Goal: Task Accomplishment & Management: Manage account settings

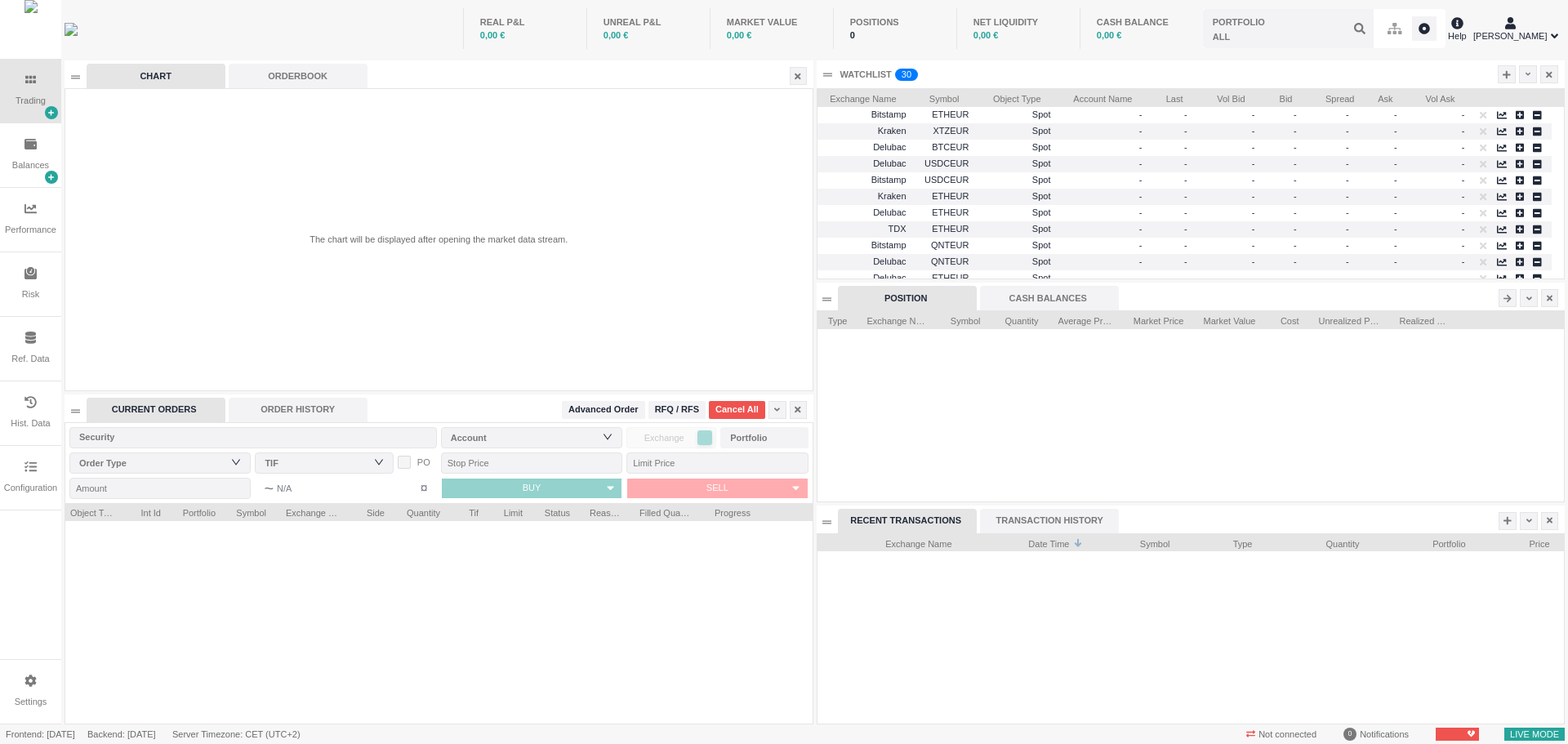
scroll to position [190, 746]
click at [40, 477] on div "Configuration" at bounding box center [30, 478] width 62 height 63
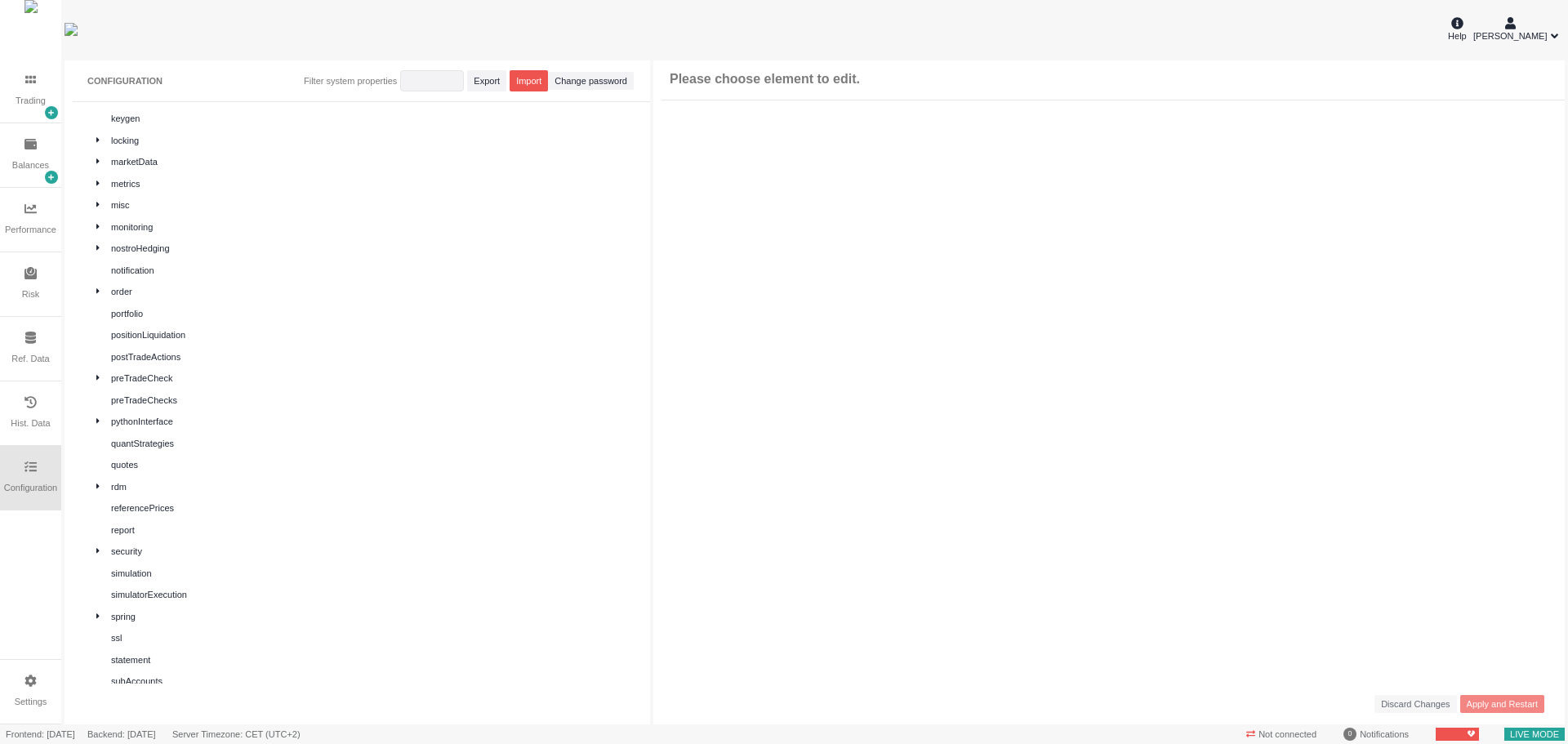
scroll to position [547, 0]
click at [205, 502] on div "spring" at bounding box center [366, 510] width 546 height 18
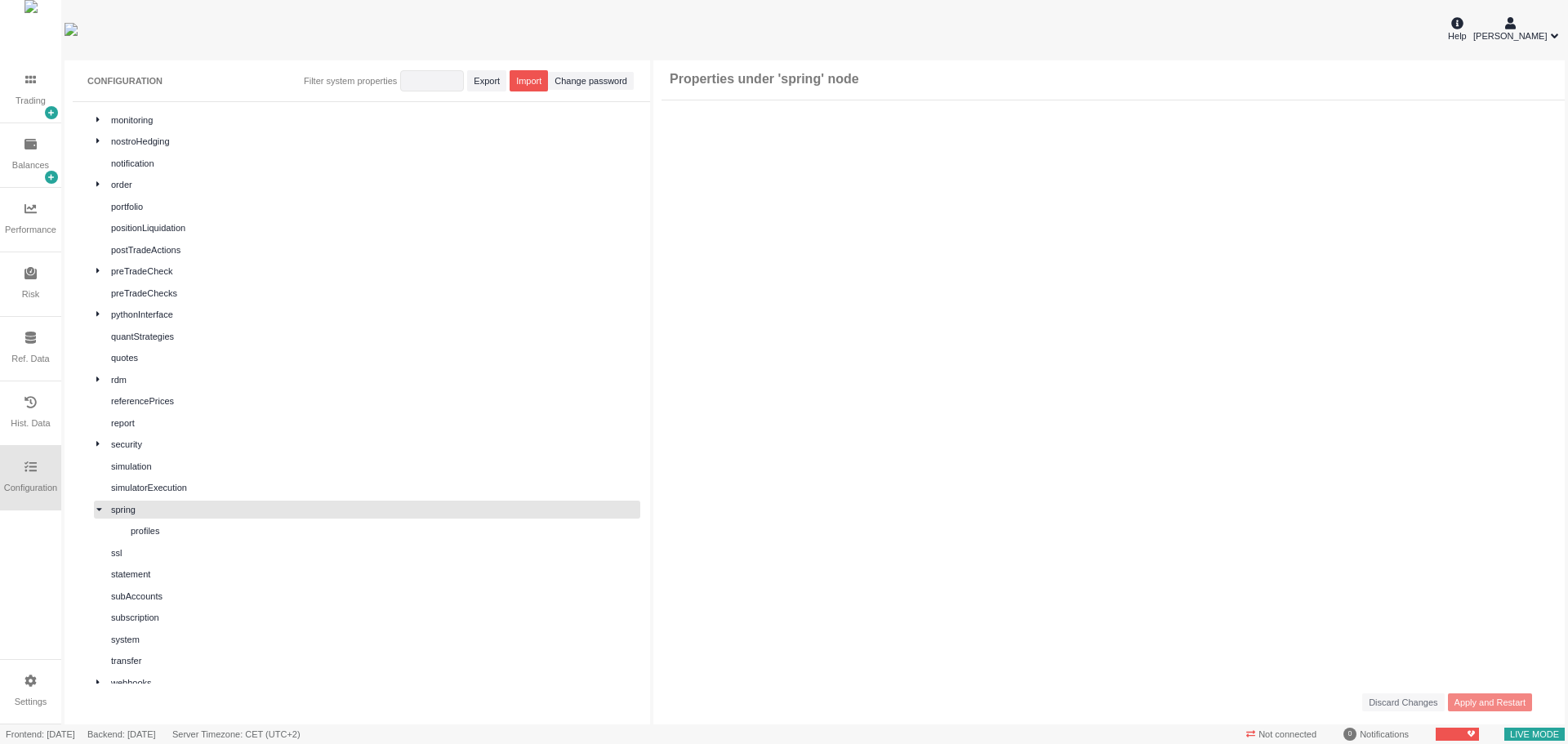
click at [219, 529] on div "profiles" at bounding box center [384, 531] width 507 height 14
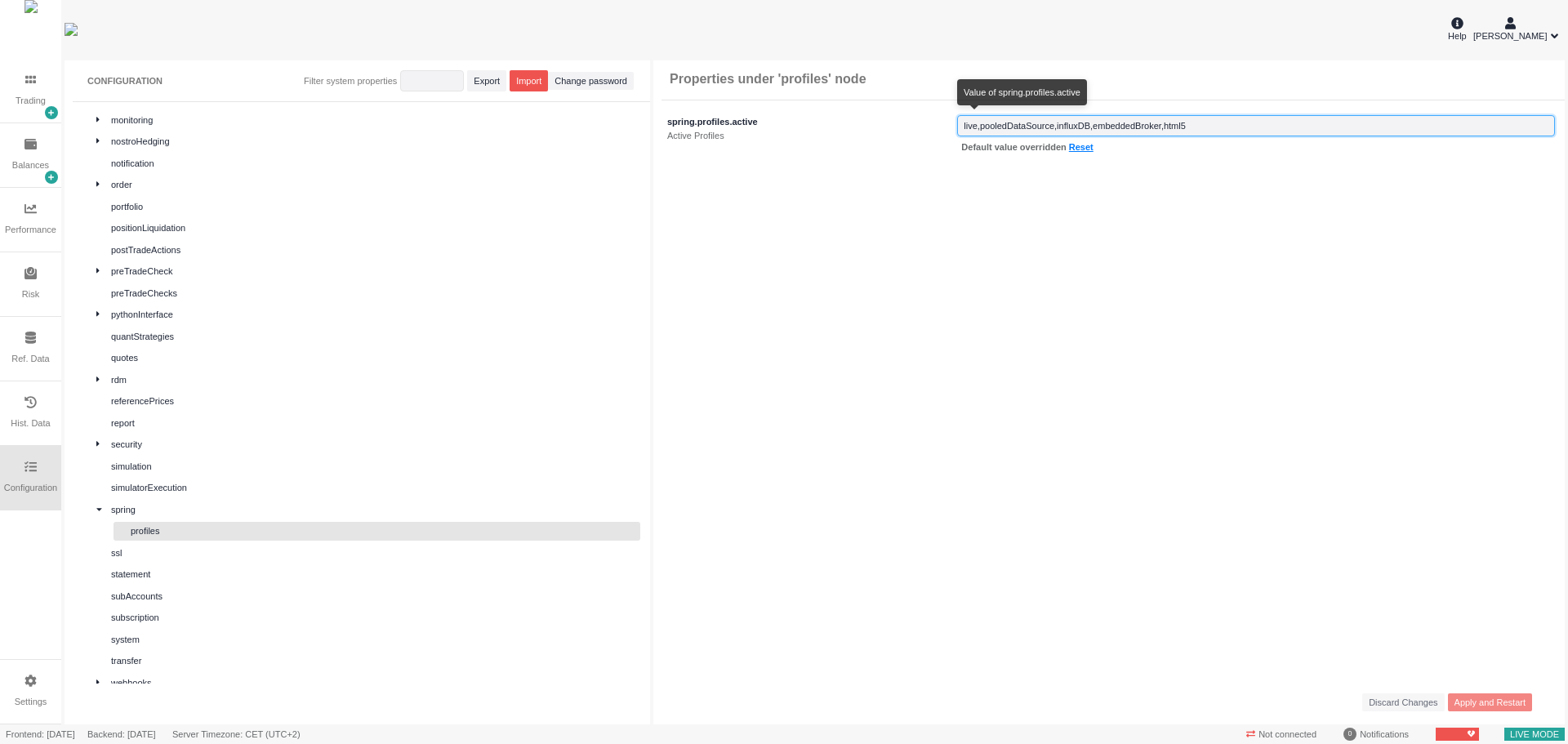
click at [1243, 127] on input "string" at bounding box center [1255, 125] width 598 height 21
type input "live,pooledDataSource,influxDB,embeddedBroker,html5,simulation"
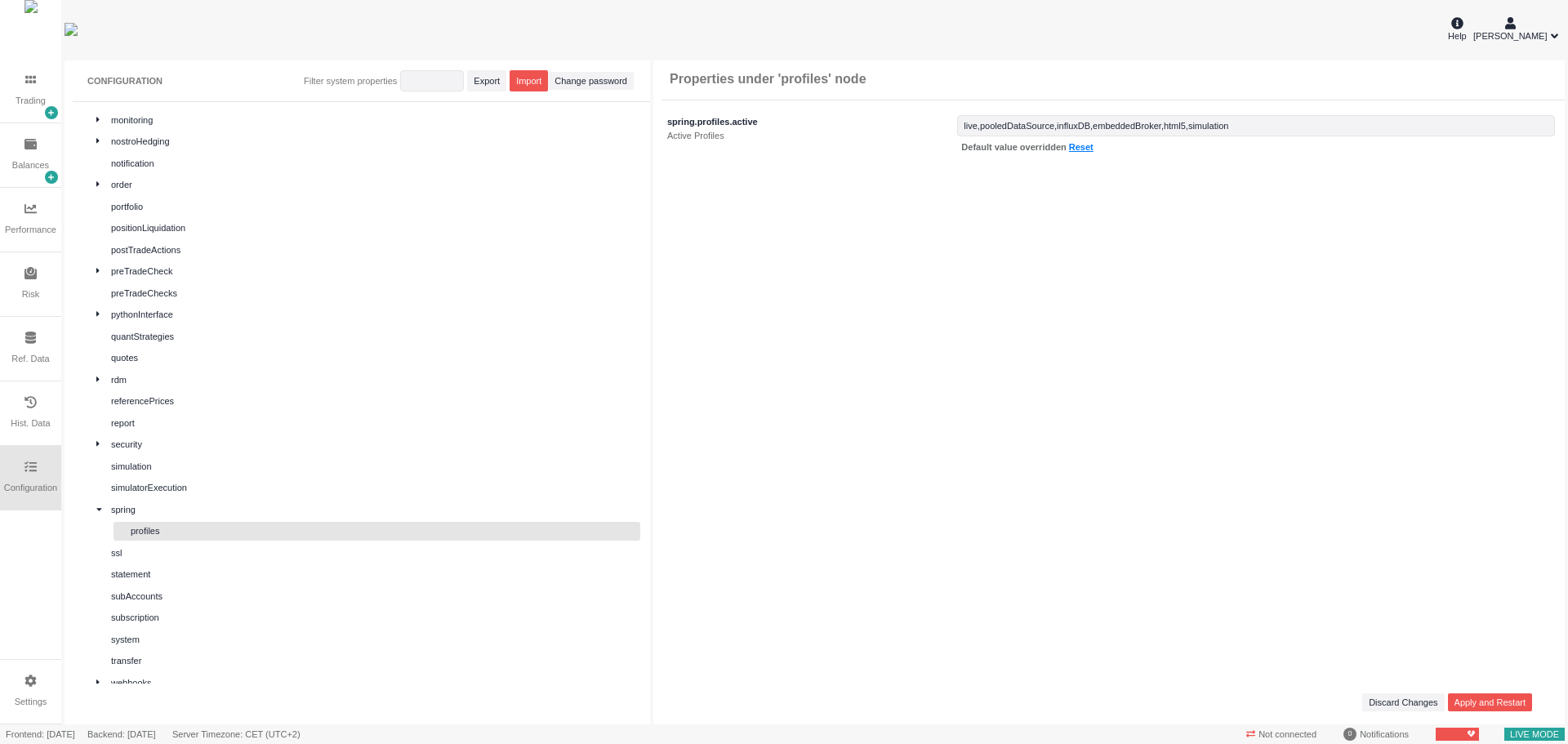
click at [1516, 699] on span "Apply and Restart" at bounding box center [1489, 703] width 71 height 14
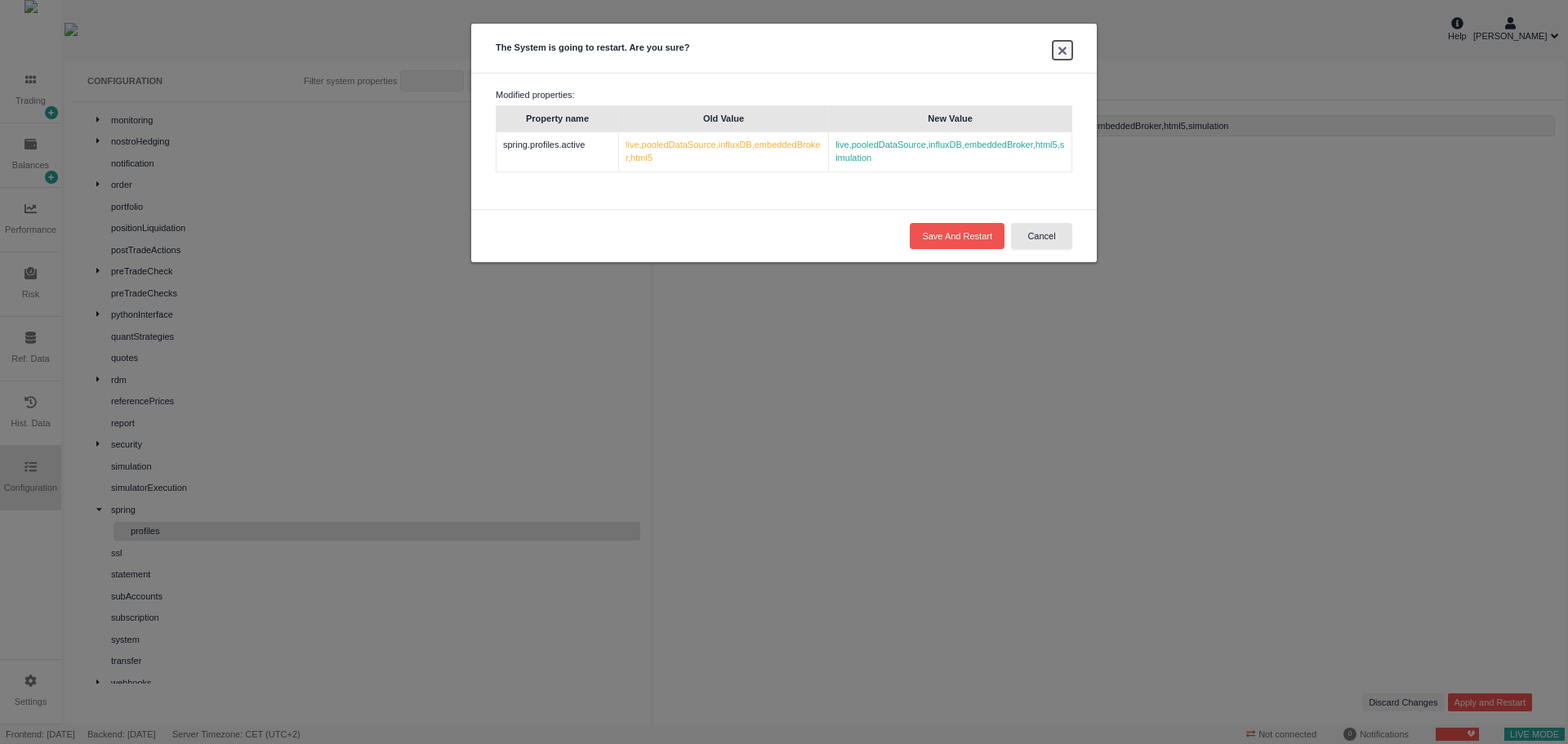
click at [1070, 47] on button "×" at bounding box center [1061, 50] width 19 height 18
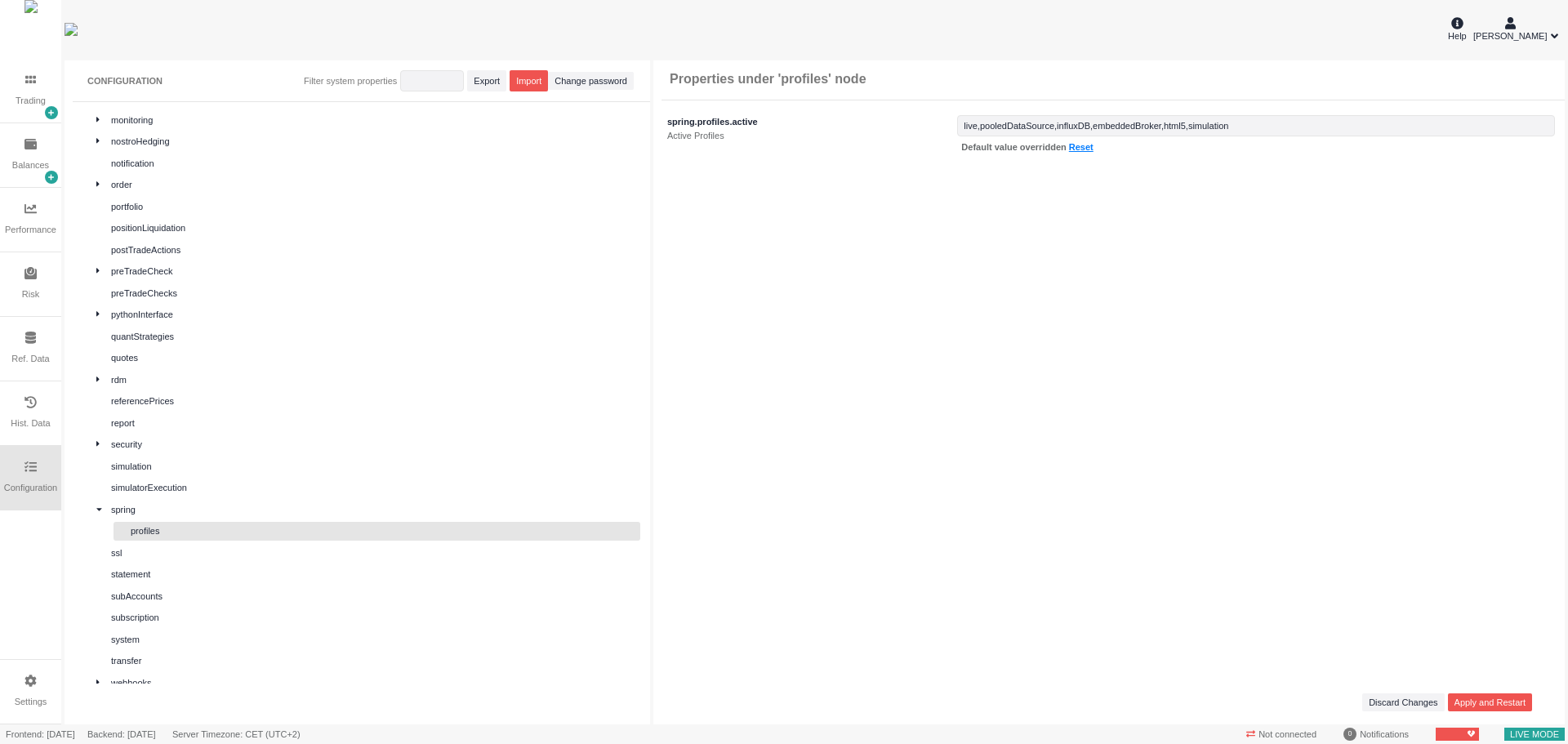
click at [215, 184] on div "order" at bounding box center [375, 185] width 527 height 14
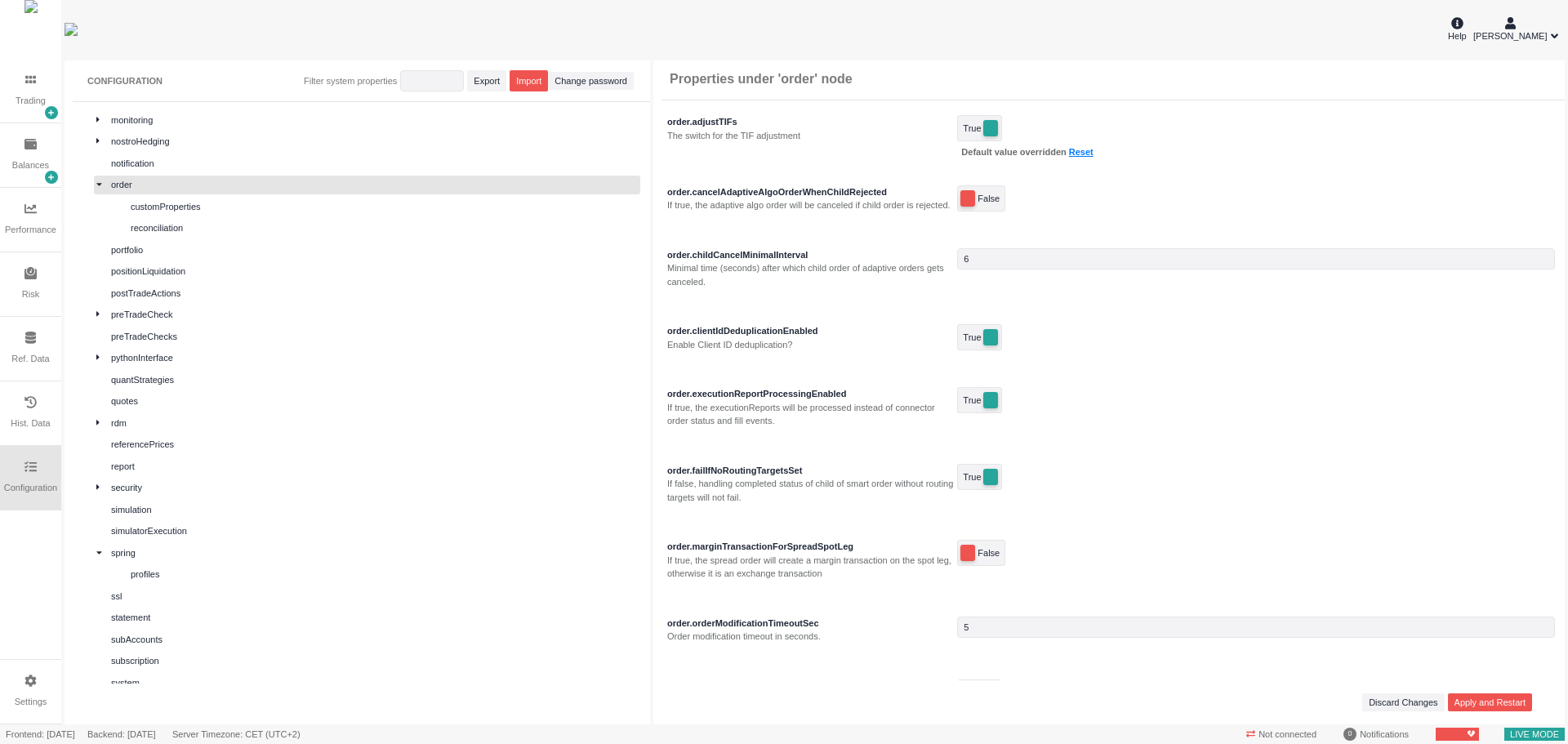
click at [301, 319] on div "preTradeCheck" at bounding box center [375, 314] width 527 height 14
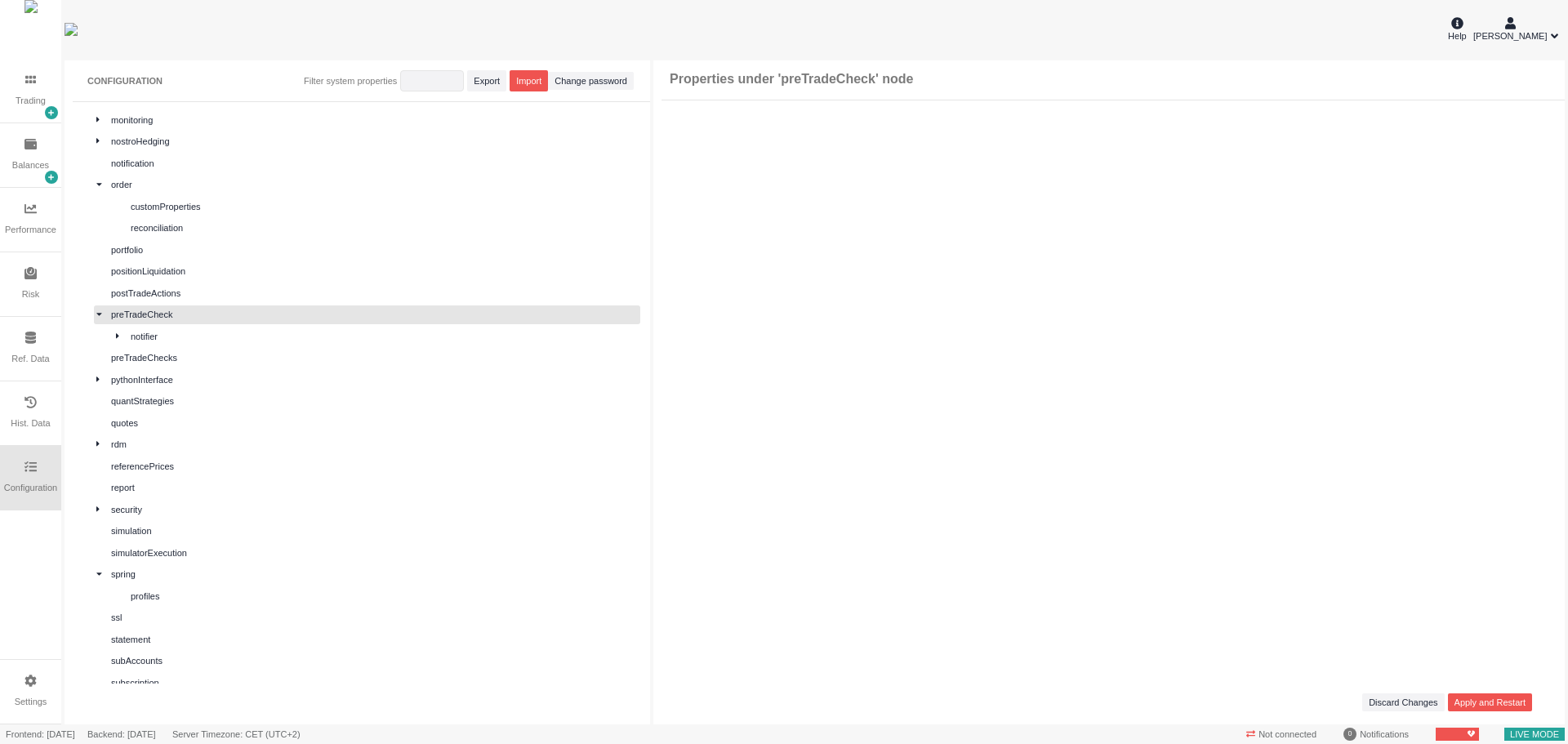
click at [310, 338] on div "notifier" at bounding box center [384, 336] width 507 height 14
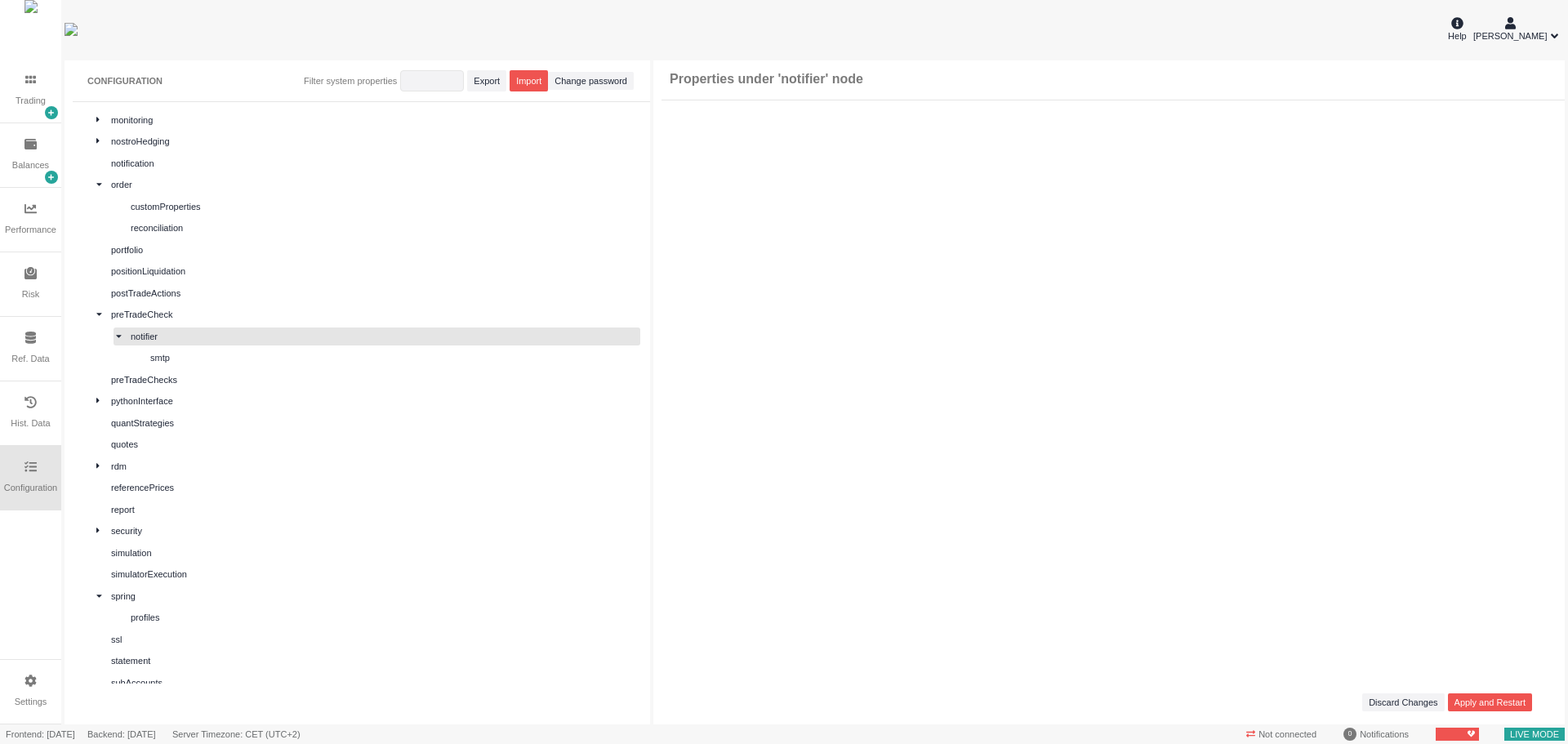
click at [308, 359] on div "smtp" at bounding box center [394, 357] width 487 height 14
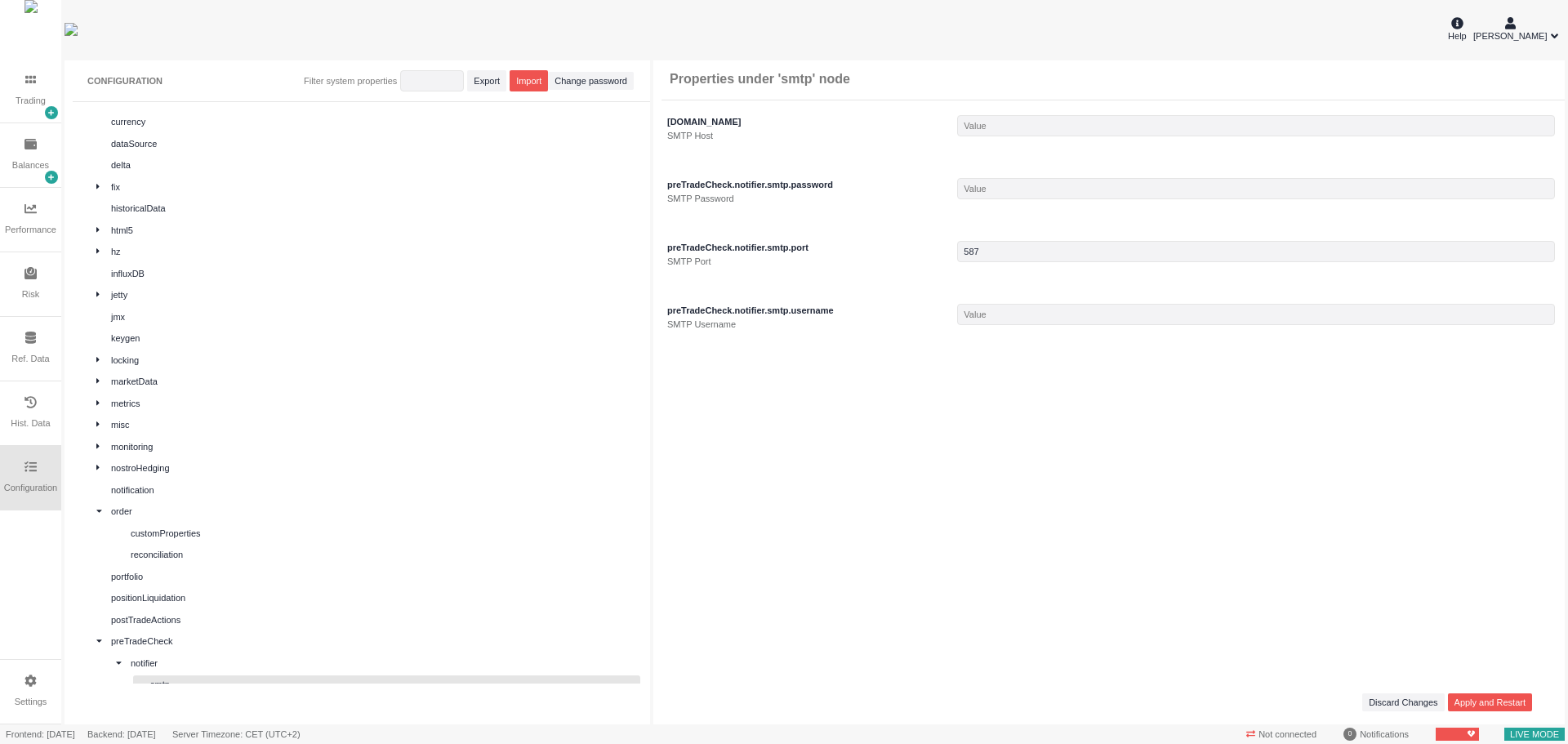
scroll to position [0, 0]
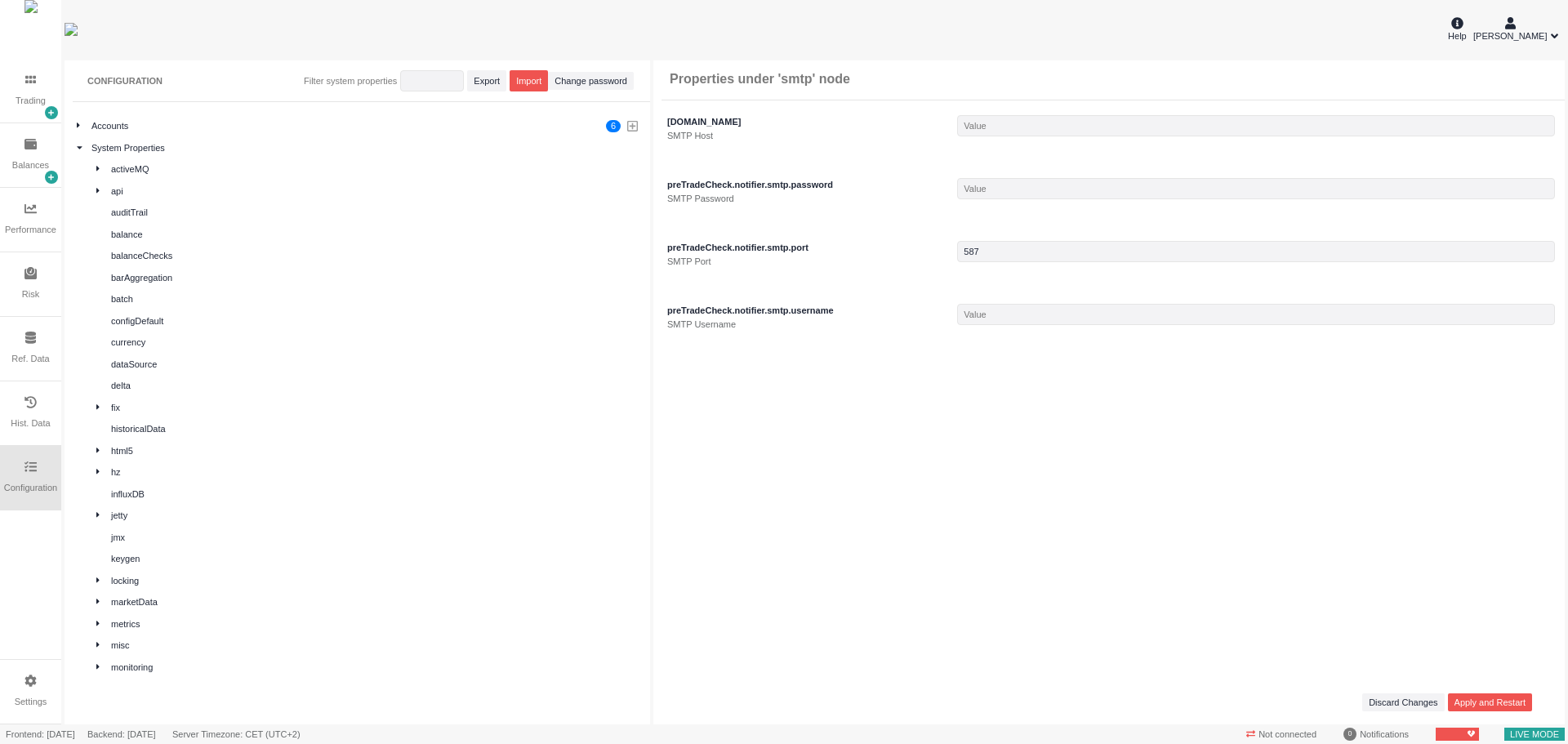
click at [213, 166] on div "activeMQ" at bounding box center [375, 169] width 527 height 14
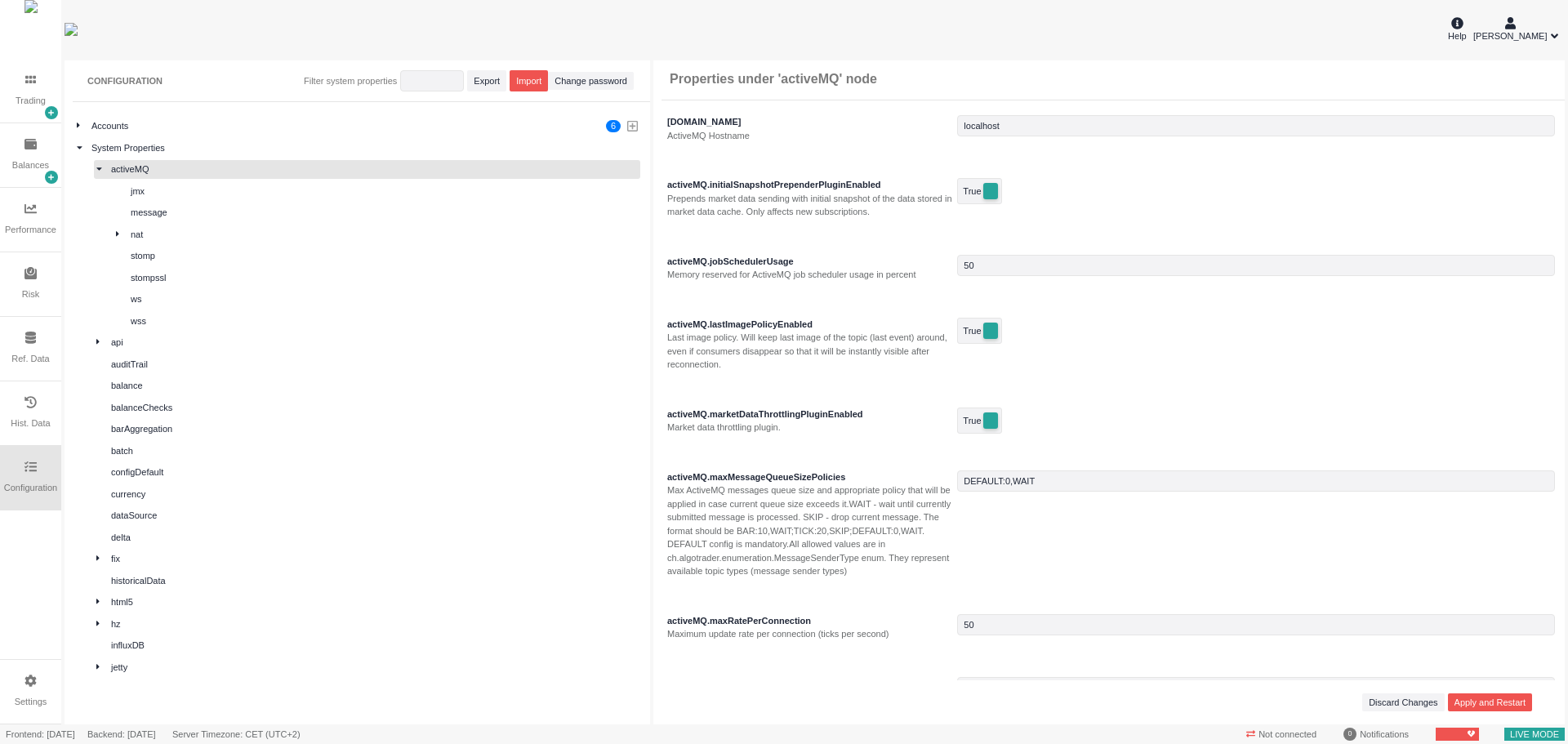
click at [222, 168] on div "activeMQ" at bounding box center [375, 169] width 527 height 14
click at [23, 96] on div "Trading" at bounding box center [30, 100] width 30 height 14
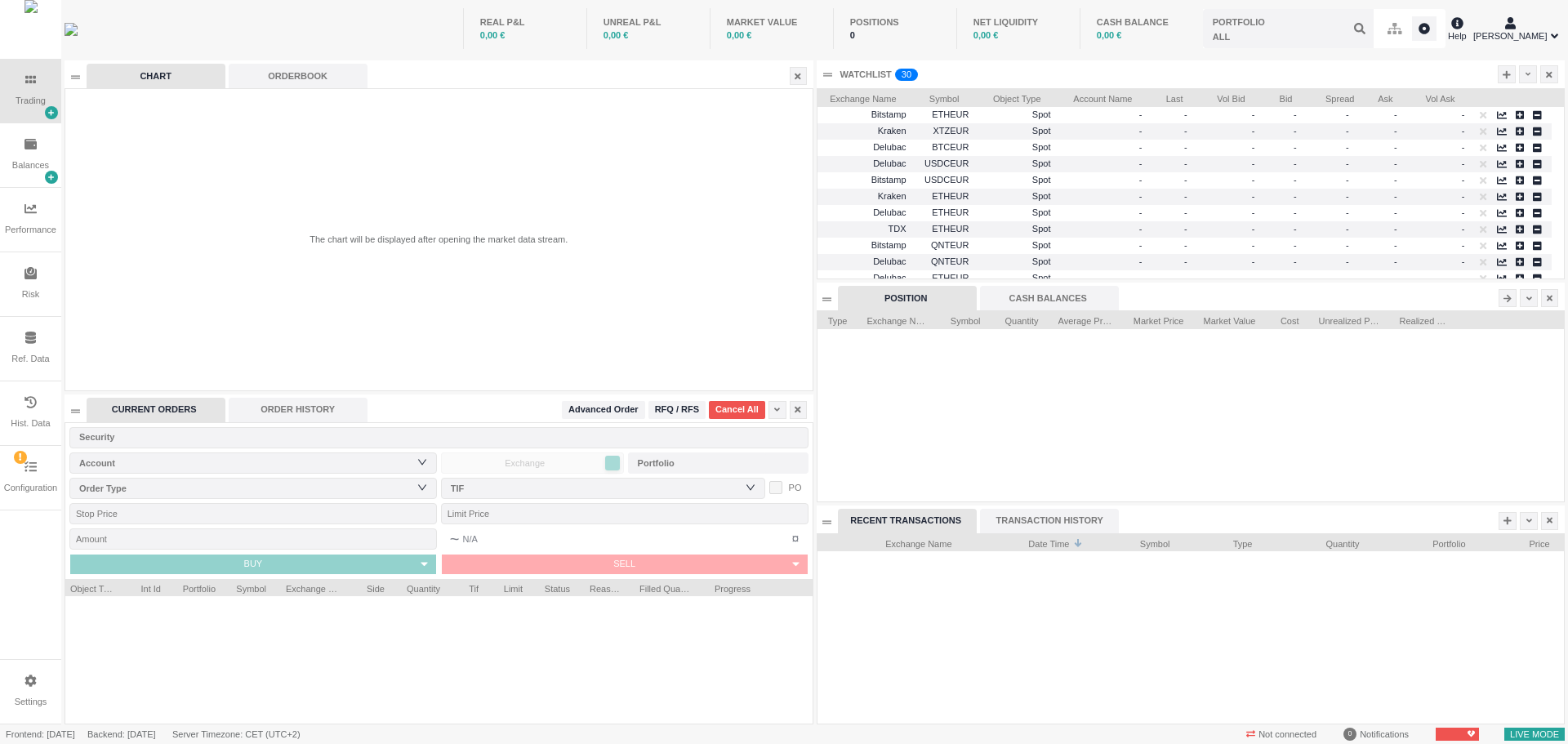
scroll to position [190, 746]
click at [429, 461] on div "Account" at bounding box center [253, 463] width 367 height 21
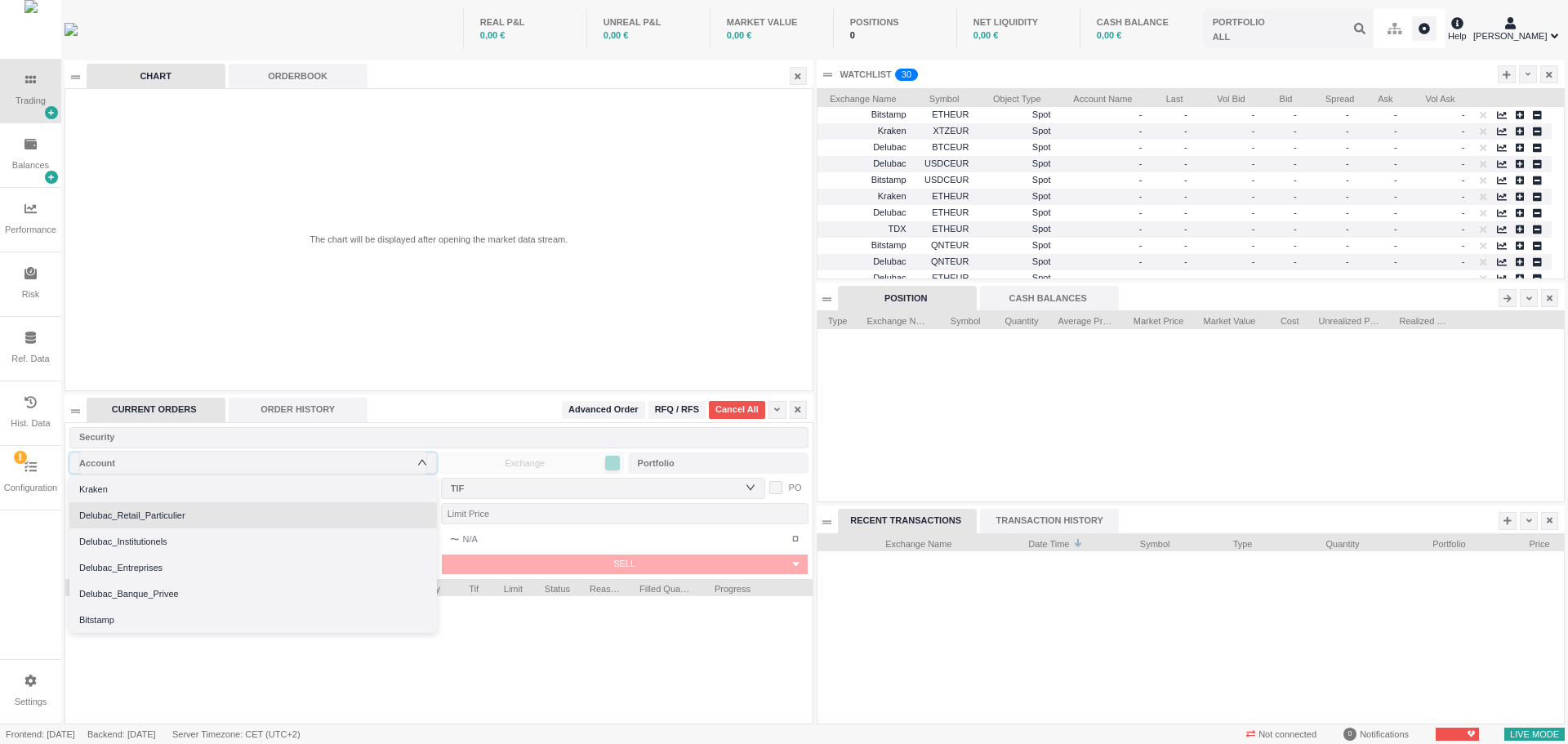
click at [275, 523] on li "Delubac_Retail_Particulier" at bounding box center [253, 515] width 367 height 26
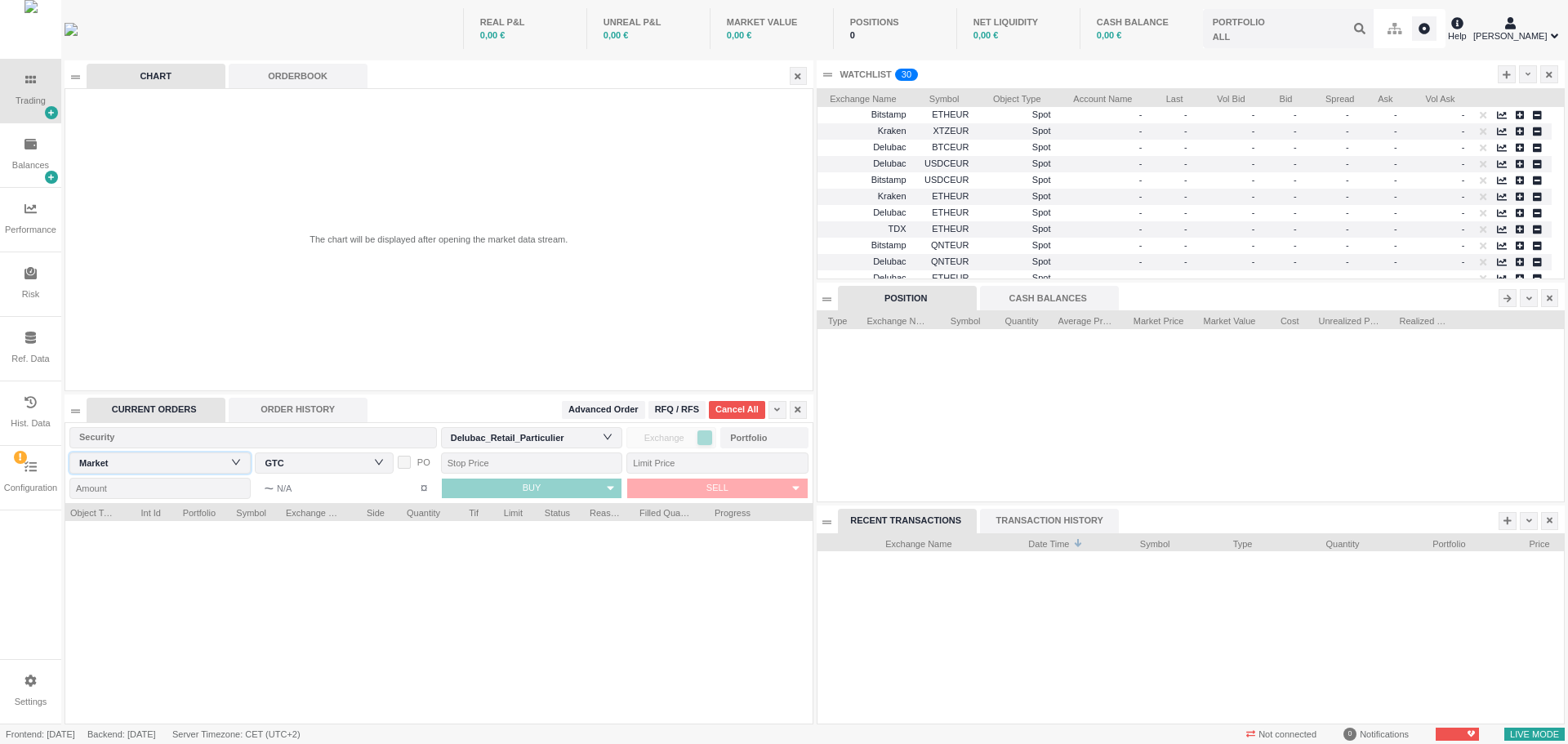
click at [218, 458] on div "Order Type Market" at bounding box center [160, 463] width 162 height 25
click at [218, 458] on input at bounding box center [160, 463] width 162 height 25
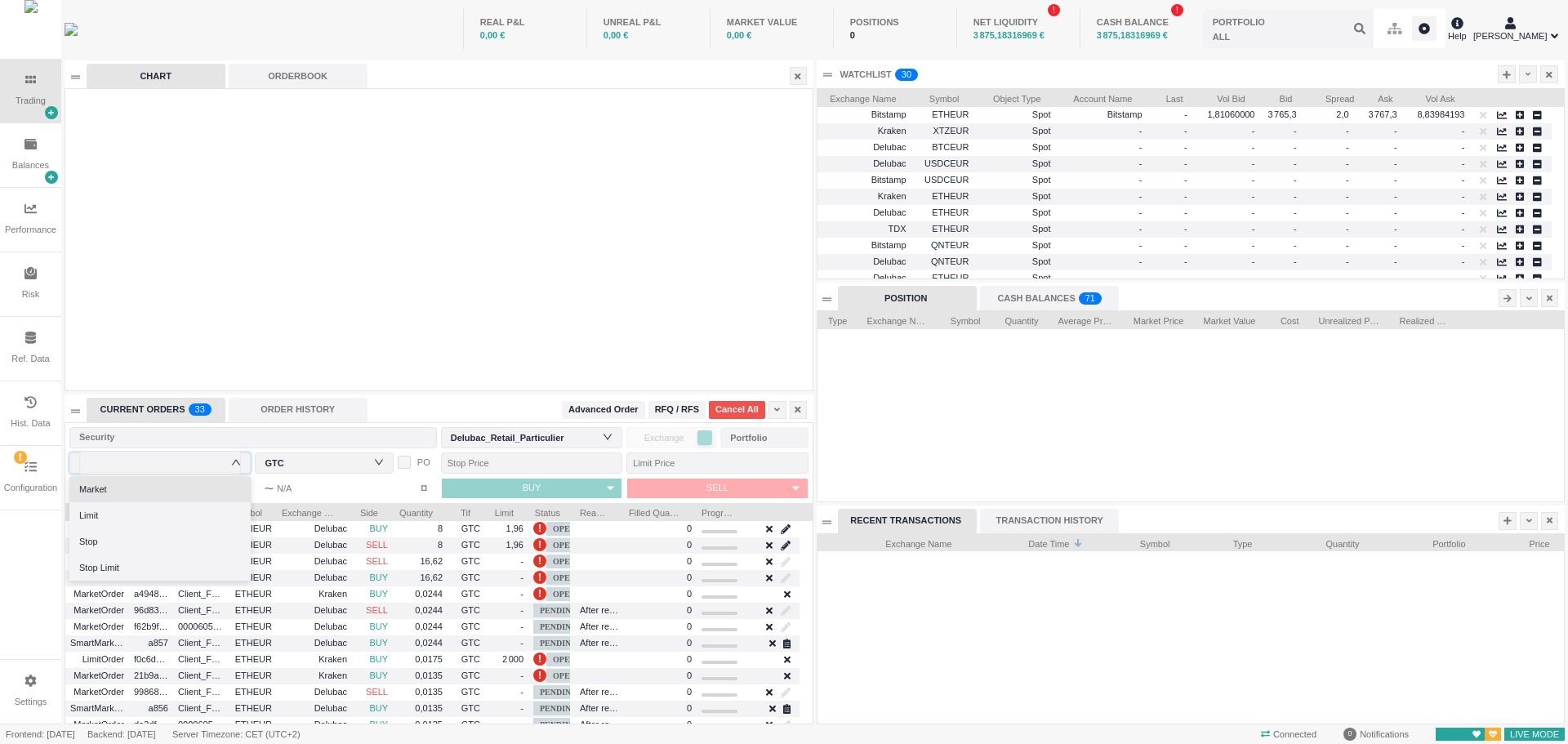
click at [237, 464] on icon "icon: down" at bounding box center [236, 462] width 10 height 10
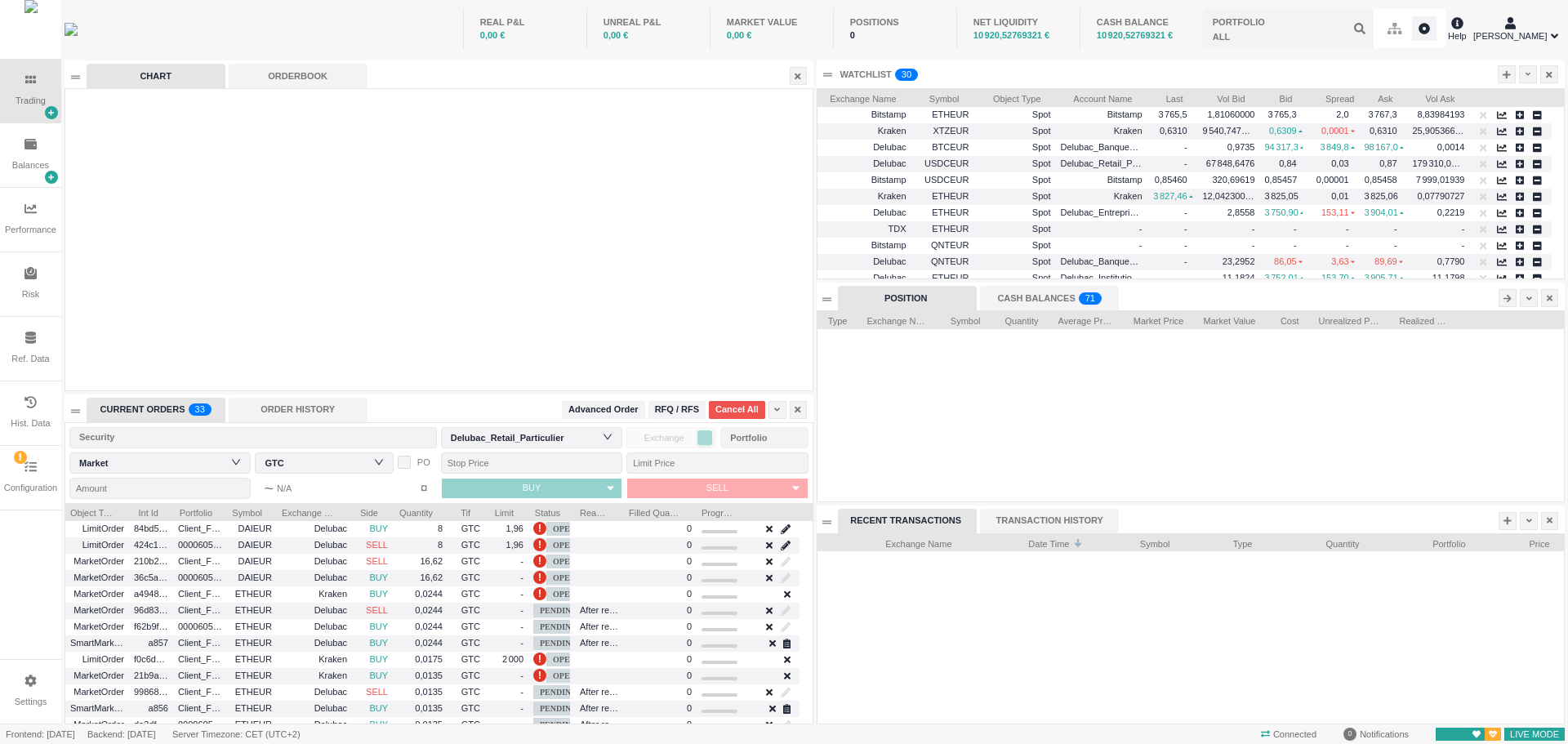
click at [310, 66] on div "ORDERBOOK" at bounding box center [297, 75] width 139 height 25
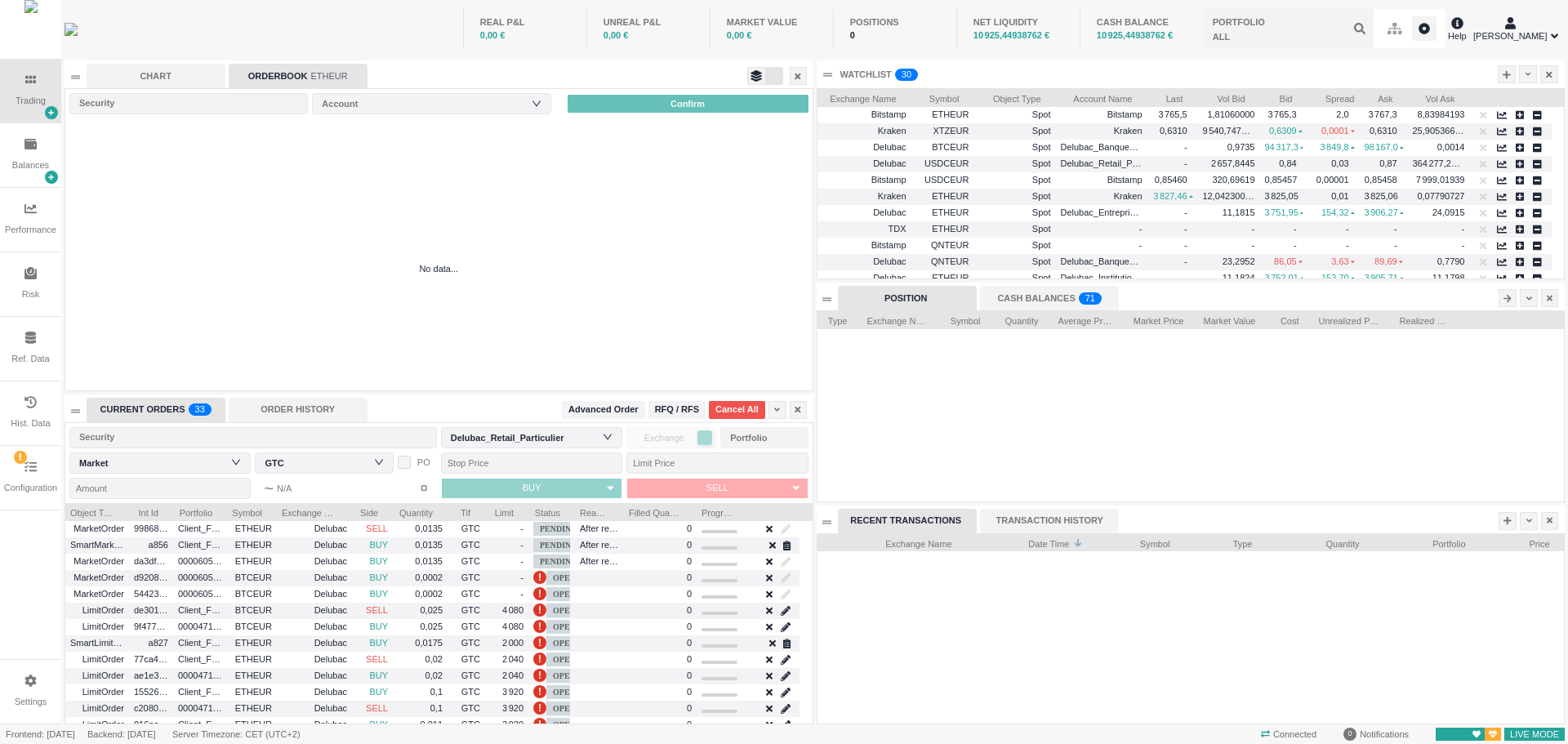
scroll to position [0, 0]
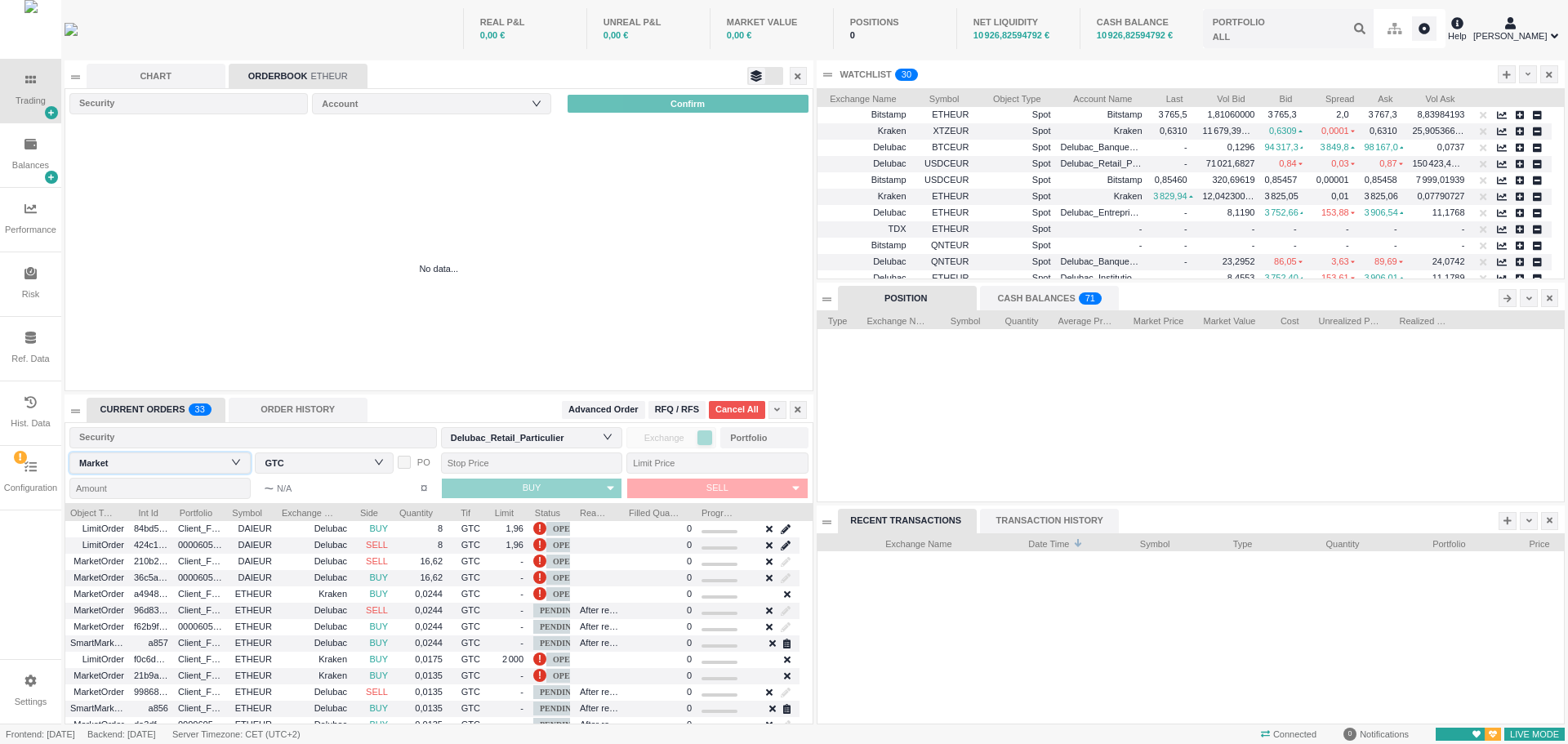
click at [197, 461] on div "Order Type Market" at bounding box center [160, 463] width 162 height 25
click at [197, 461] on input at bounding box center [160, 463] width 162 height 25
click at [233, 468] on input at bounding box center [160, 463] width 162 height 25
click at [235, 466] on icon "icon: down" at bounding box center [236, 462] width 10 height 10
click at [375, 463] on icon "icon: down" at bounding box center [378, 462] width 10 height 10
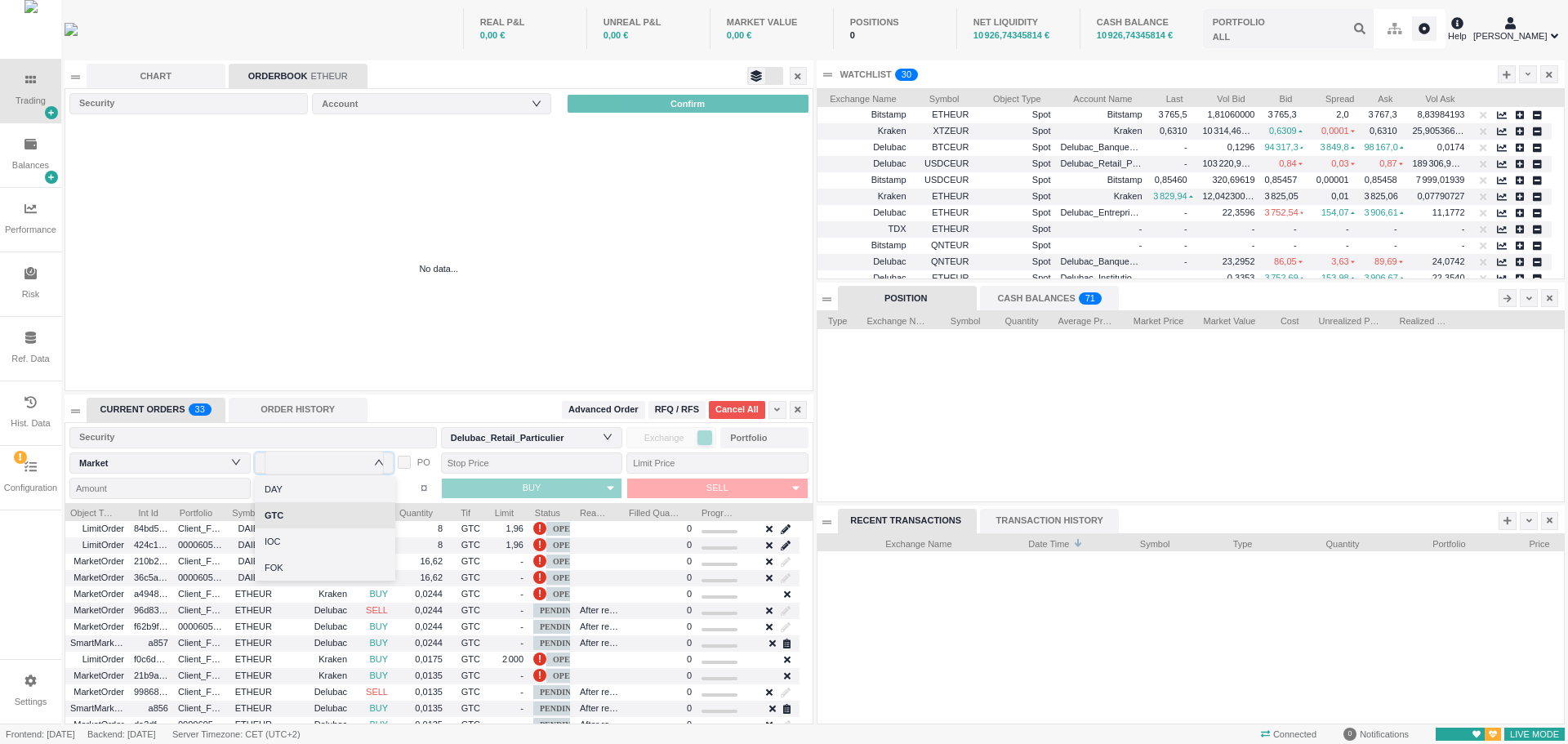
click at [375, 463] on icon "icon: down" at bounding box center [378, 462] width 10 height 10
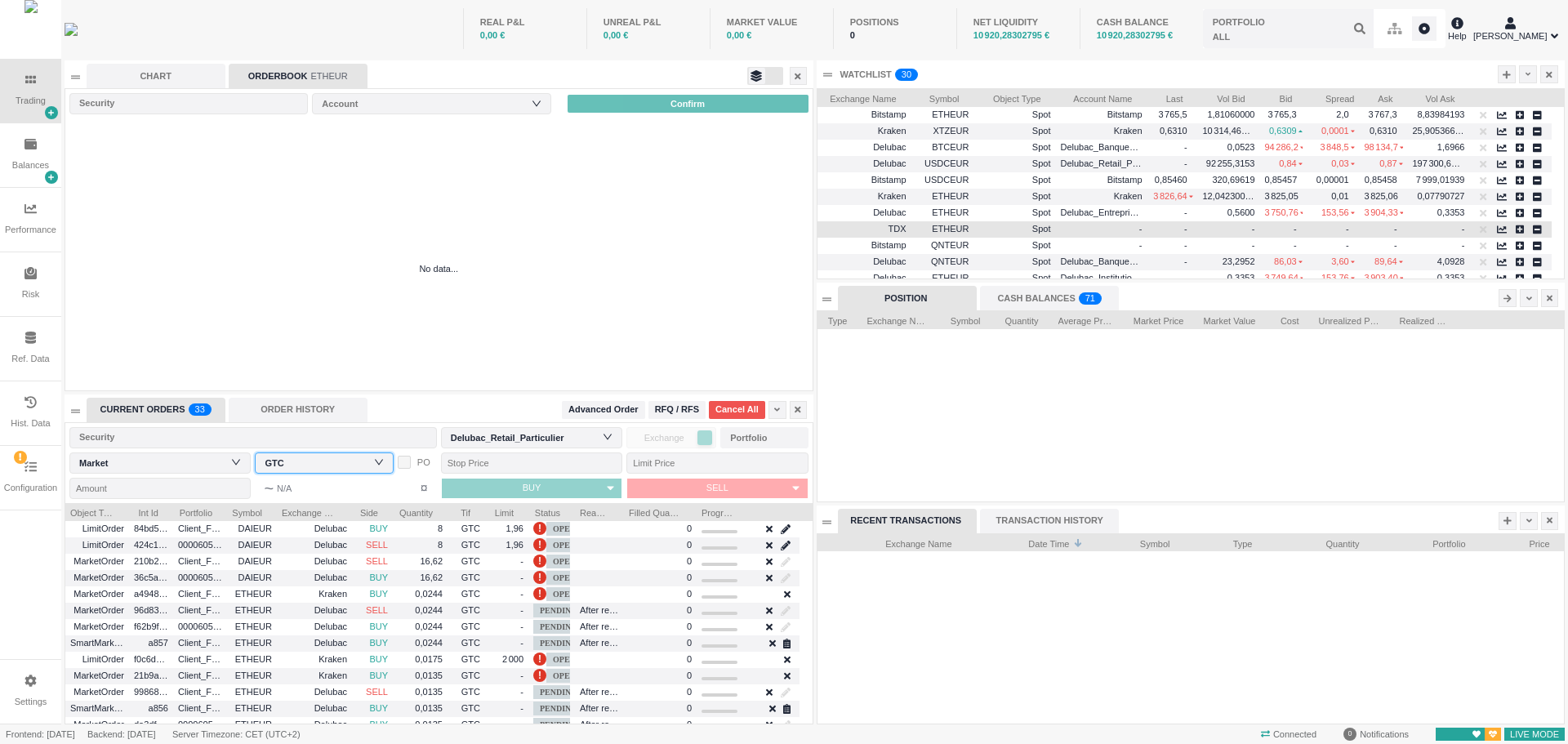
click at [910, 231] on div "TDX" at bounding box center [864, 230] width 94 height 17
click at [1503, 232] on icon "button" at bounding box center [1501, 229] width 10 height 7
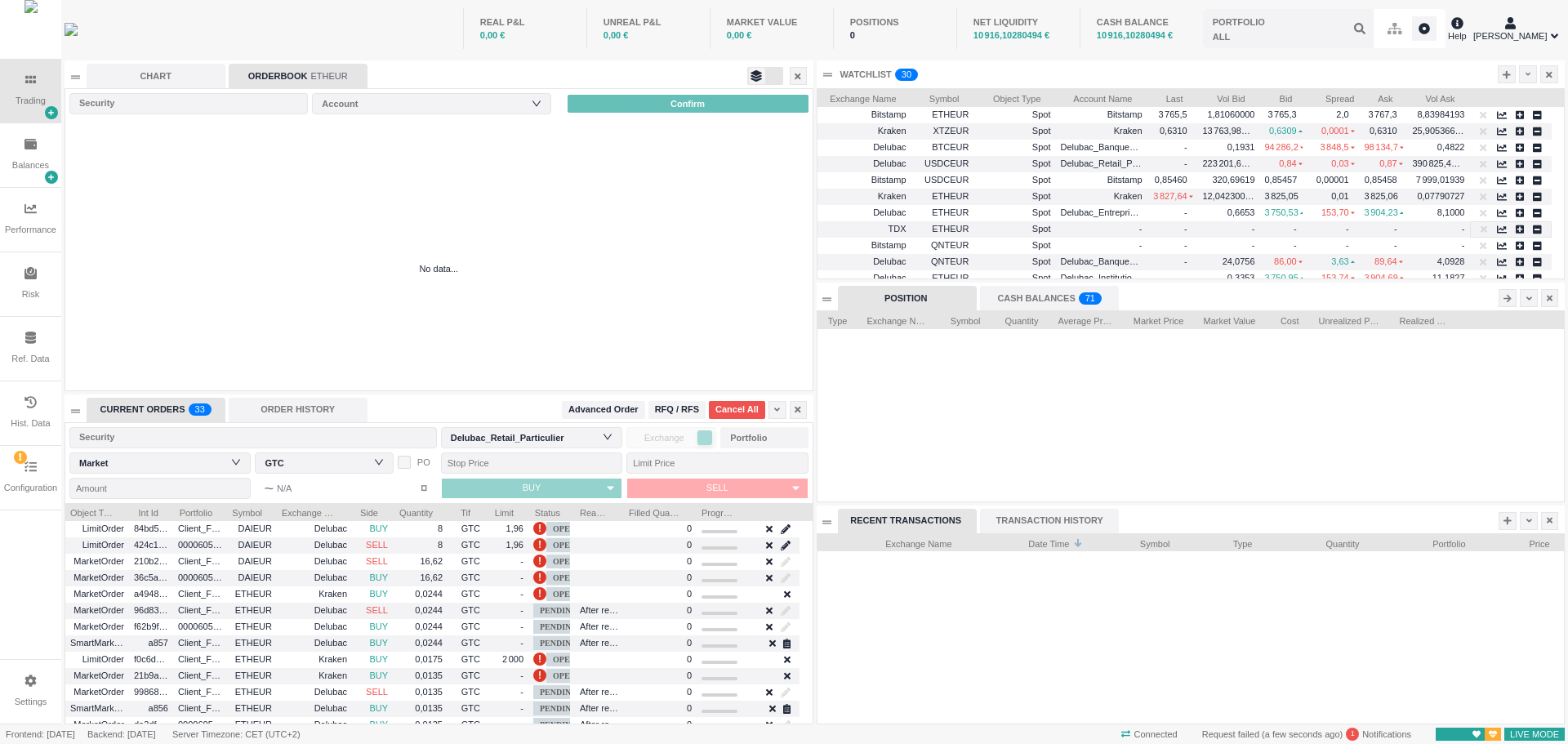
click at [1008, 289] on div "CASH BALANCES 0 1 2 3 4 5 6 7 8 9 0 1 2 3 4 5 6 7 8 9 0 1 2 3 4 5 6 7 8 9 0 1 2…" at bounding box center [1048, 298] width 139 height 25
